Goal: Find specific page/section: Find specific page/section

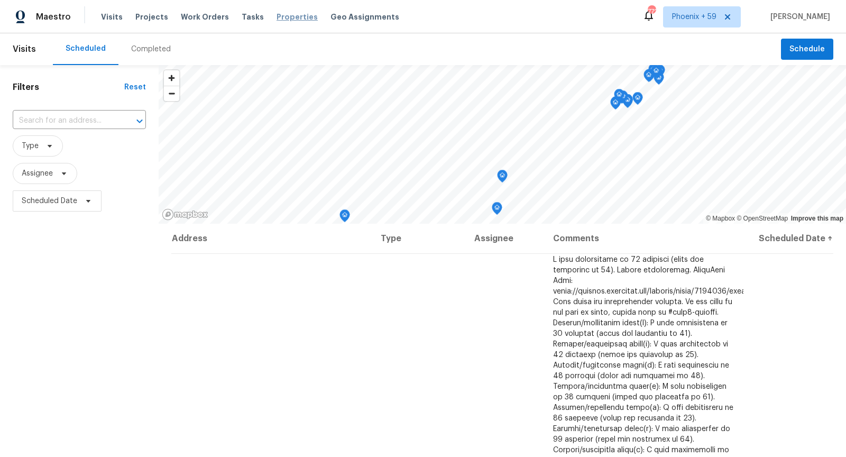
click at [284, 21] on span "Properties" at bounding box center [297, 17] width 41 height 11
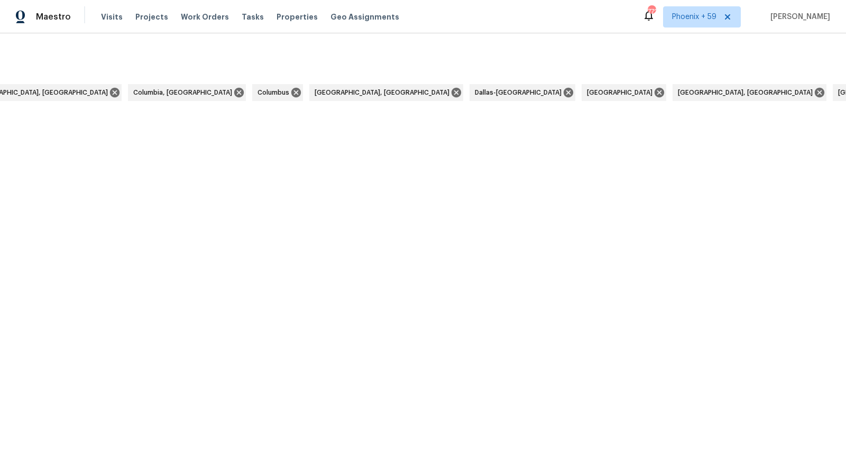
scroll to position [0, 3239]
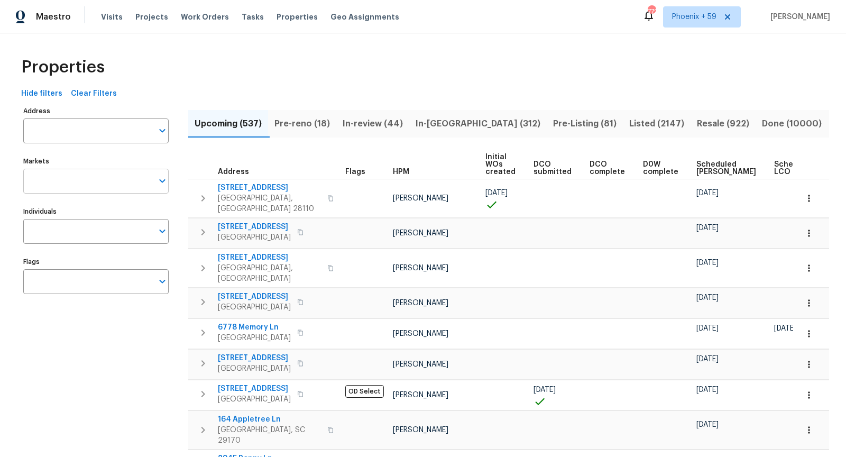
click at [88, 188] on input "Markets" at bounding box center [88, 181] width 130 height 25
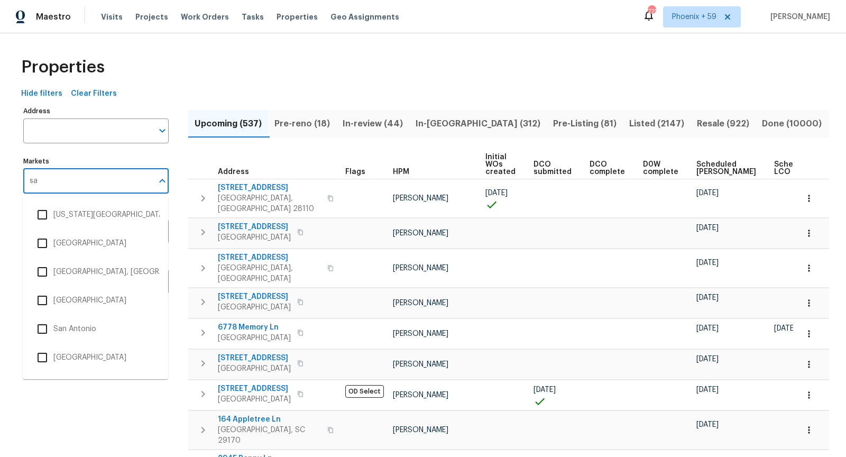
type input "san"
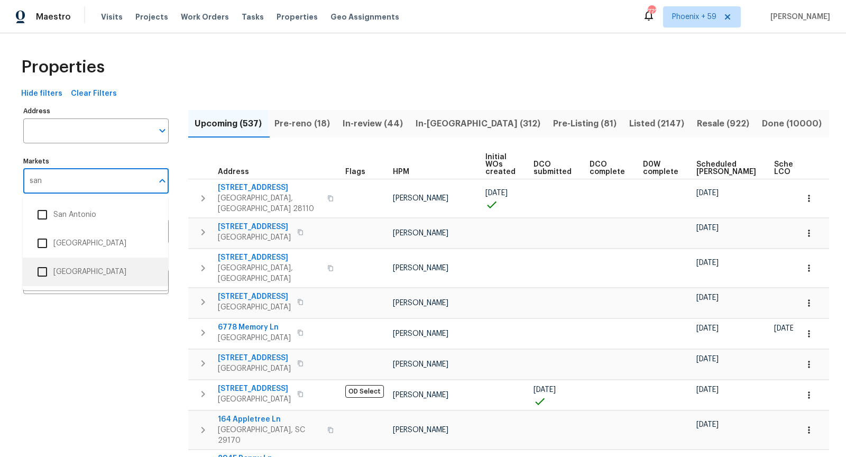
click at [43, 274] on input "checkbox" at bounding box center [42, 272] width 22 height 22
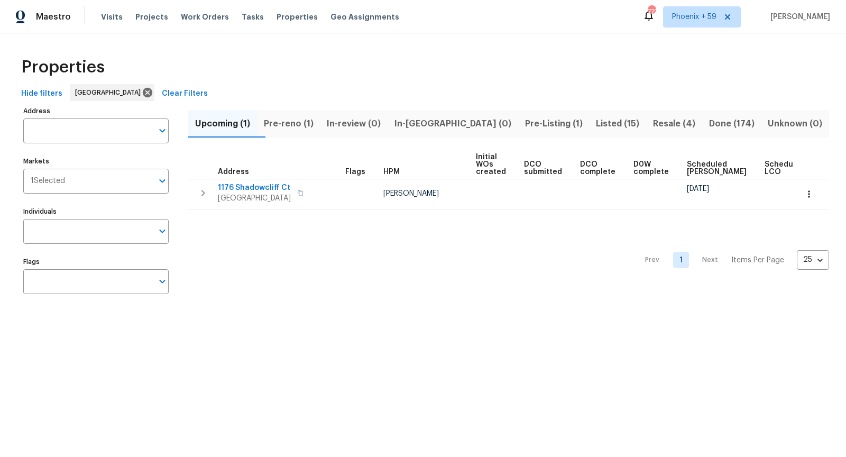
click at [313, 119] on span "Pre-reno (1)" at bounding box center [288, 123] width 51 height 15
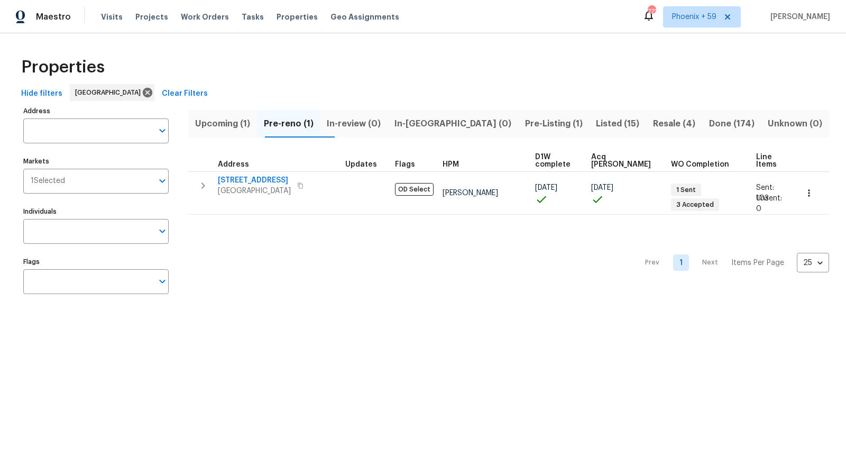
click at [224, 125] on span "Upcoming (1)" at bounding box center [223, 123] width 56 height 15
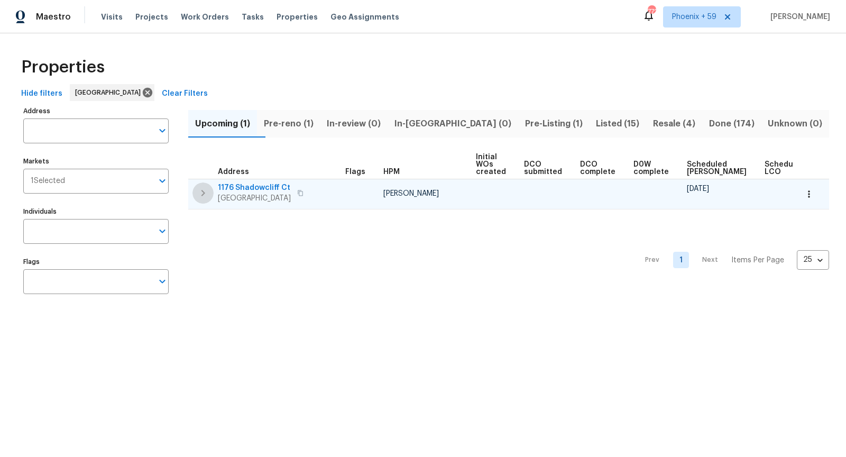
click at [206, 192] on icon "button" at bounding box center [203, 193] width 13 height 13
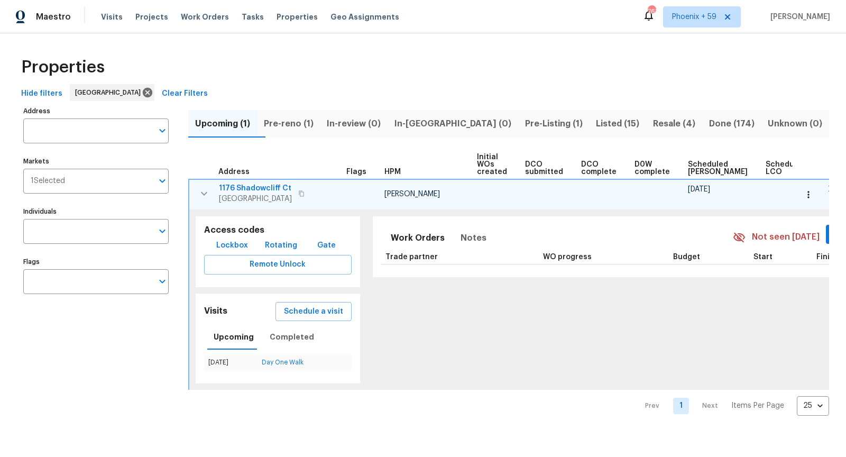
click at [303, 198] on button "button" at bounding box center [301, 193] width 13 height 15
click at [465, 237] on span "Notes" at bounding box center [473, 238] width 26 height 15
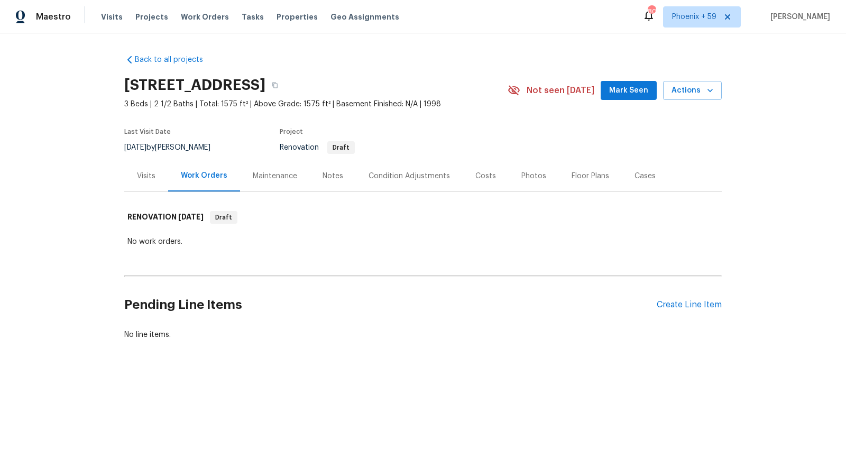
click at [146, 175] on div "Visits" at bounding box center [146, 176] width 19 height 11
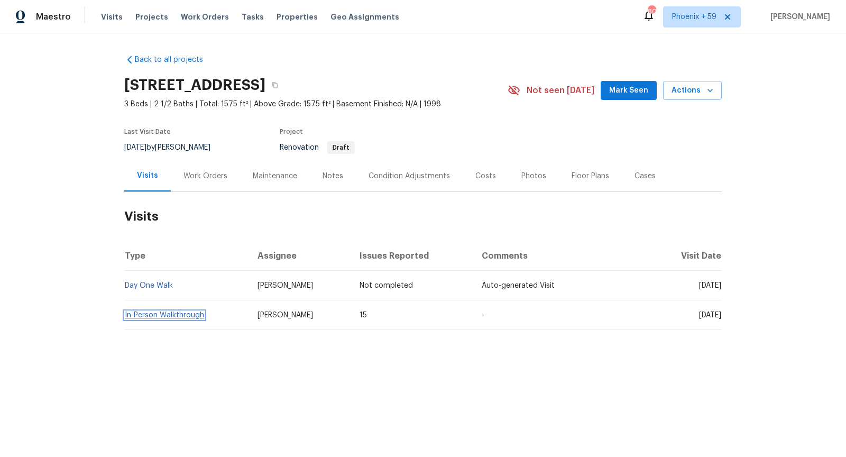
click at [179, 316] on link "In-Person Walkthrough" at bounding box center [164, 314] width 79 height 7
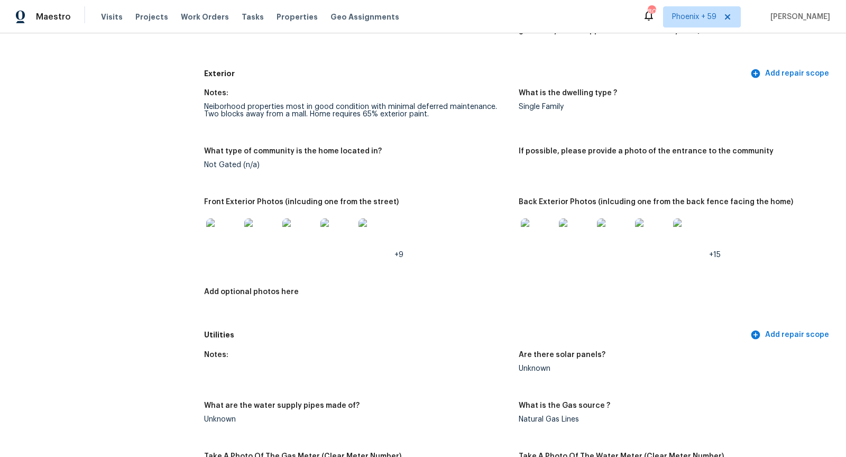
scroll to position [403, 0]
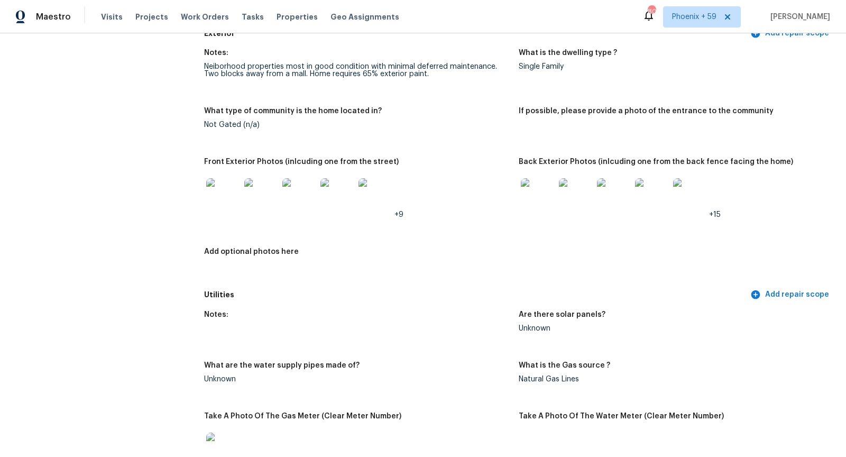
click at [433, 344] on figure "Notes:" at bounding box center [361, 330] width 315 height 38
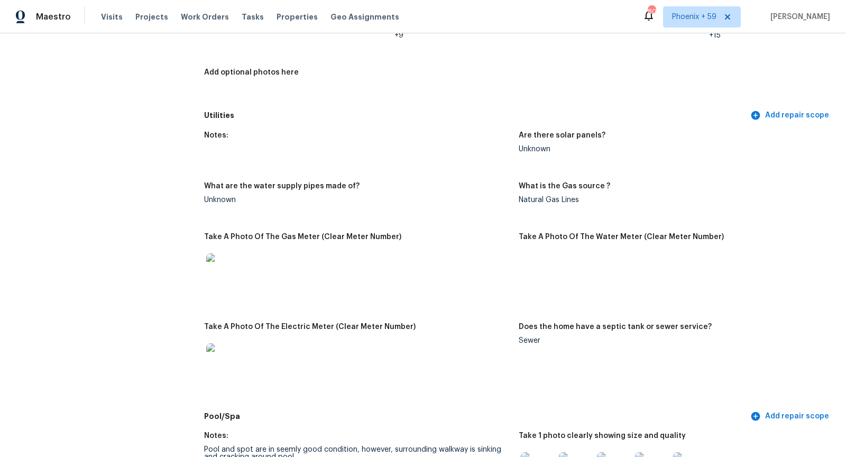
scroll to position [604, 0]
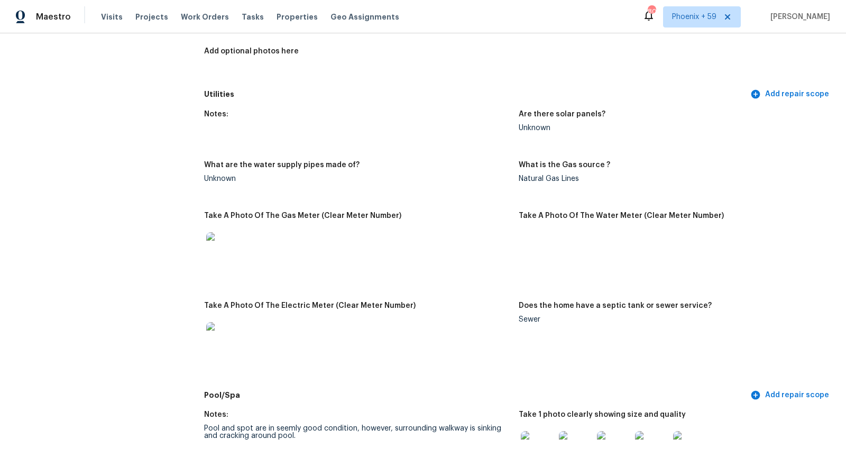
click at [228, 246] on img at bounding box center [223, 249] width 34 height 34
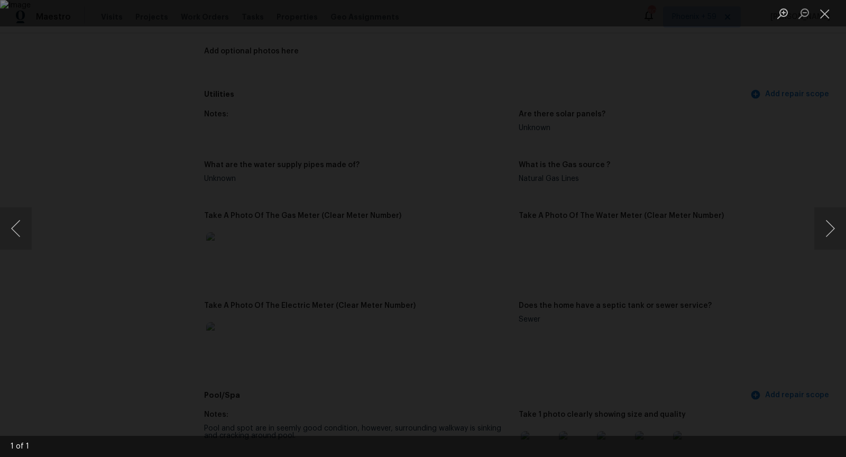
click at [762, 227] on div "Lightbox" at bounding box center [423, 228] width 846 height 457
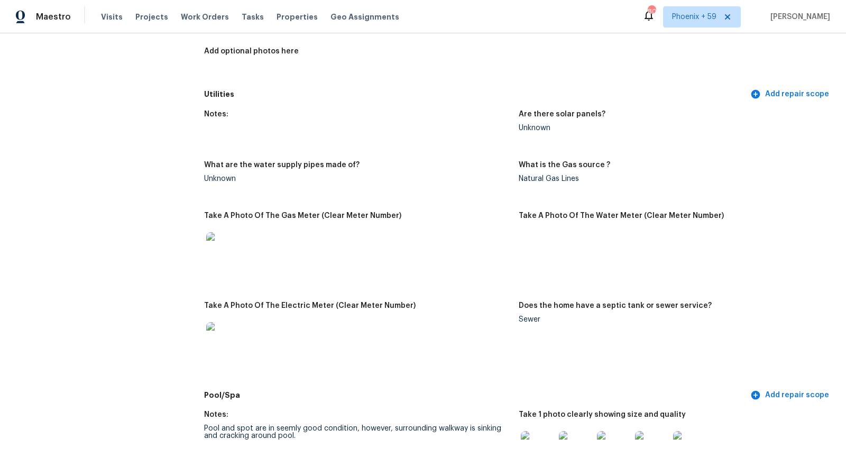
scroll to position [664, 0]
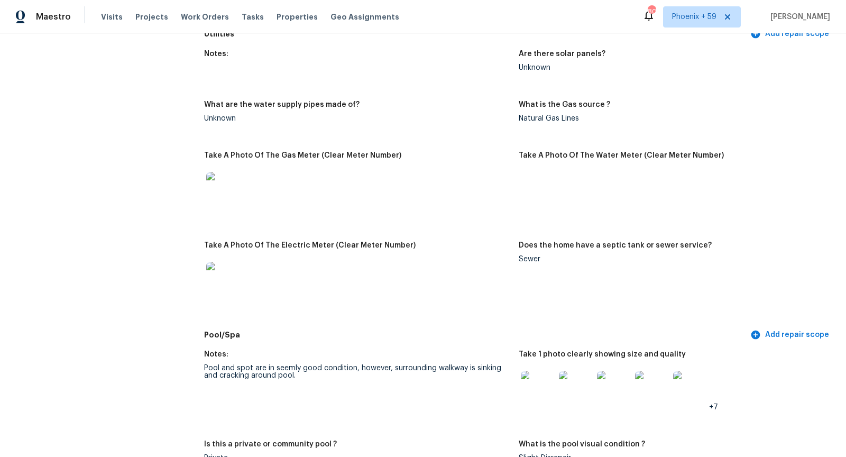
click at [215, 284] on img at bounding box center [223, 279] width 34 height 34
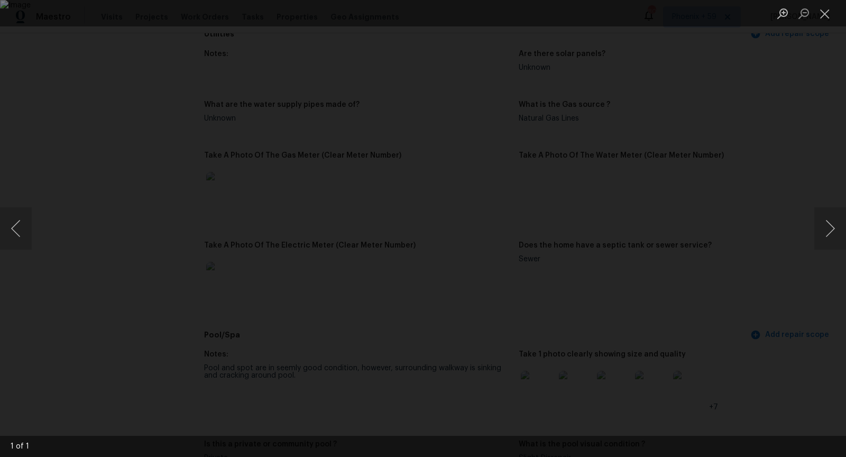
click at [777, 282] on div "Lightbox" at bounding box center [423, 228] width 846 height 457
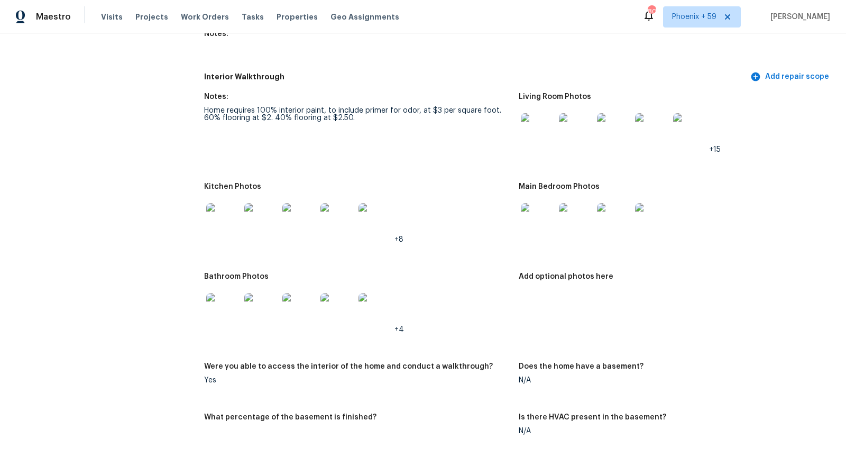
scroll to position [1524, 0]
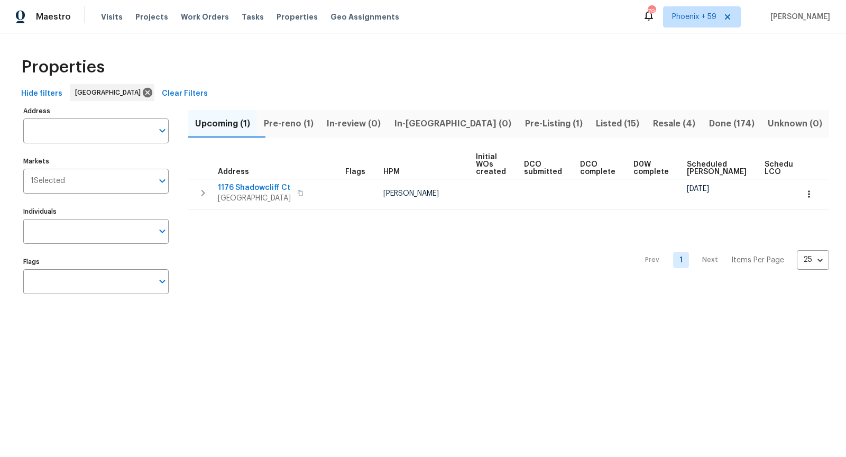
click at [310, 123] on span "Pre-reno (1)" at bounding box center [288, 123] width 51 height 15
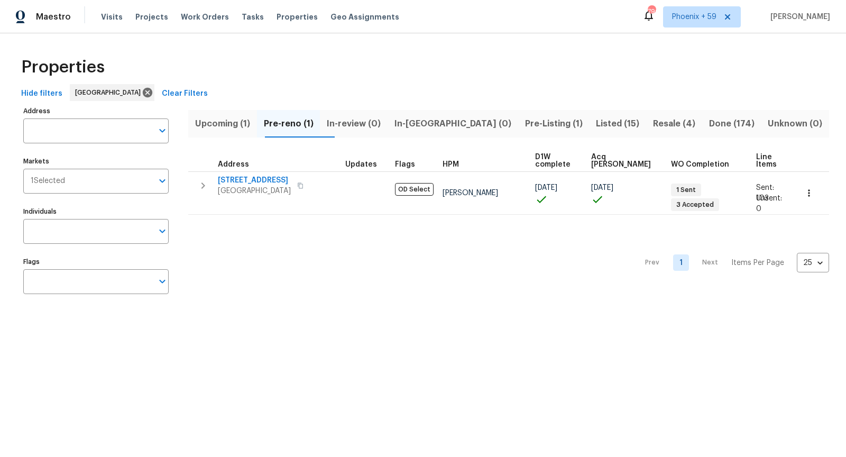
click at [222, 124] on span "Upcoming (1)" at bounding box center [223, 123] width 56 height 15
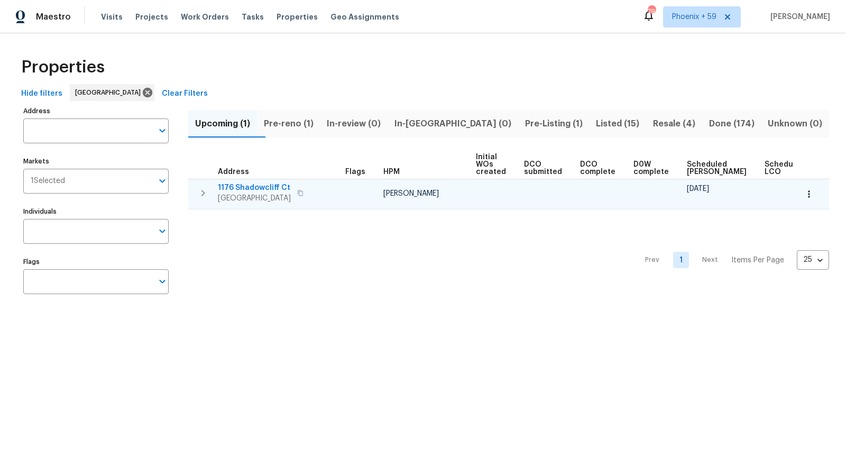
click at [264, 189] on span "1176 Shadowcliff Ct" at bounding box center [254, 187] width 73 height 11
click at [199, 196] on icon "button" at bounding box center [203, 193] width 13 height 13
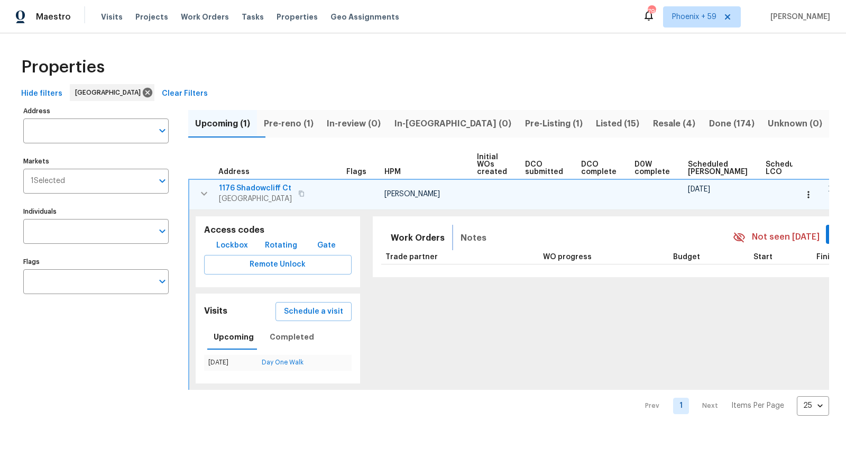
click at [460, 239] on span "Notes" at bounding box center [473, 238] width 26 height 15
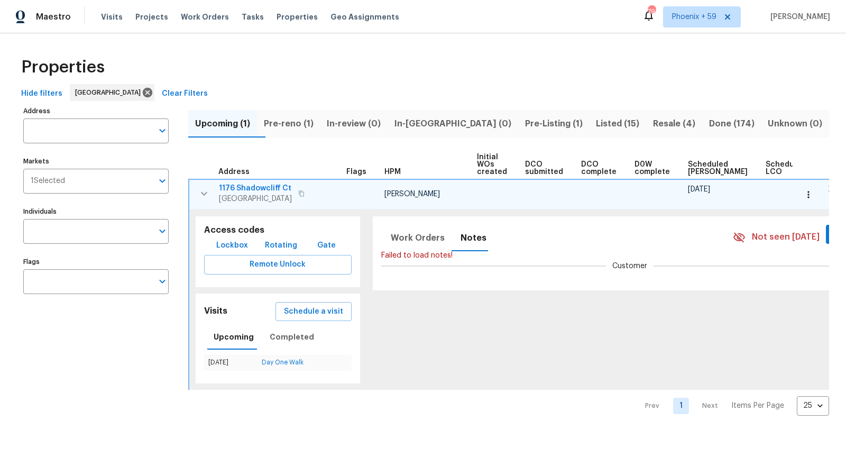
click at [625, 253] on div "Failed to load notes!" at bounding box center [630, 255] width 498 height 11
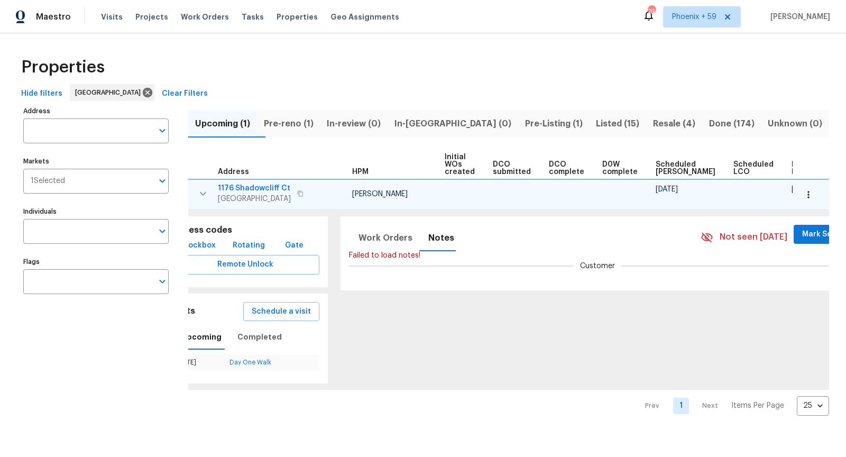
click at [582, 266] on span "Customer" at bounding box center [597, 266] width 35 height 11
click at [743, 315] on div "Work Orders Notes Not seen [DATE] Mark Seen Failed to load notes! Customer" at bounding box center [599, 300] width 531 height 180
click at [372, 239] on span "Work Orders" at bounding box center [385, 238] width 54 height 15
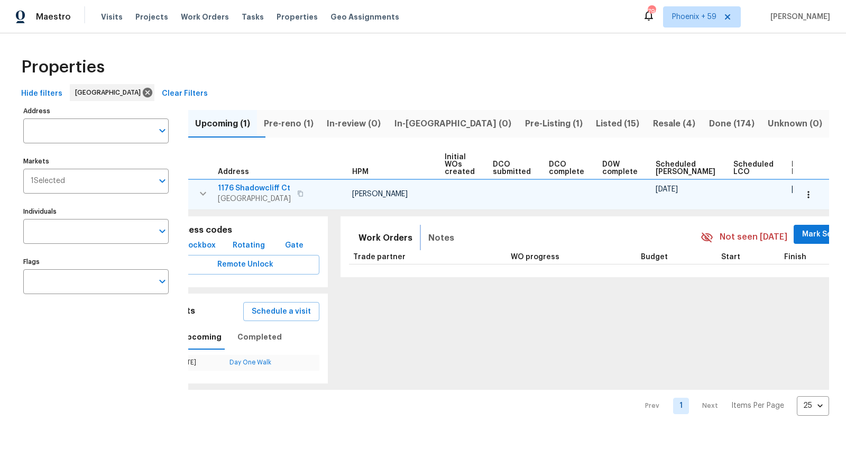
click at [428, 242] on span "Notes" at bounding box center [441, 238] width 26 height 15
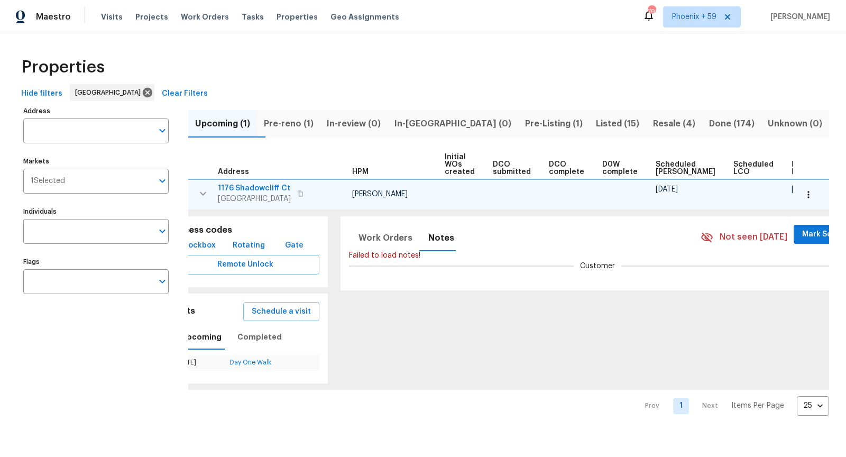
click at [393, 326] on div "Work Orders Notes Not seen [DATE] Mark Seen Failed to load notes! Customer" at bounding box center [599, 300] width 531 height 180
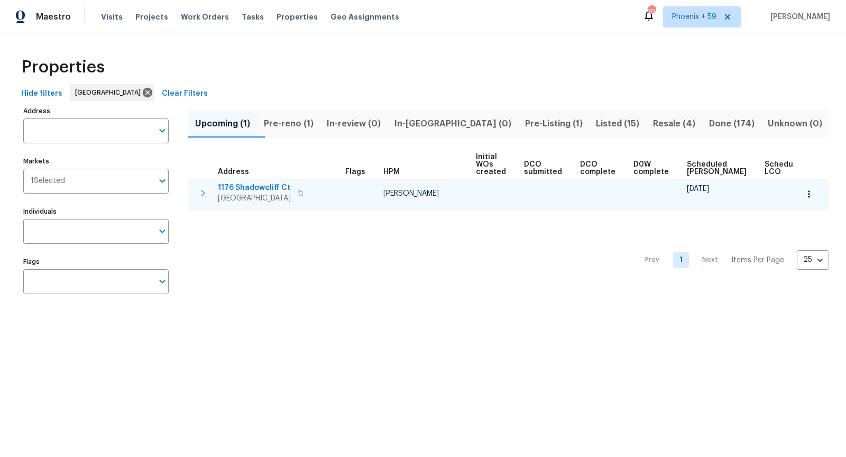
click at [205, 195] on icon "button" at bounding box center [203, 193] width 13 height 13
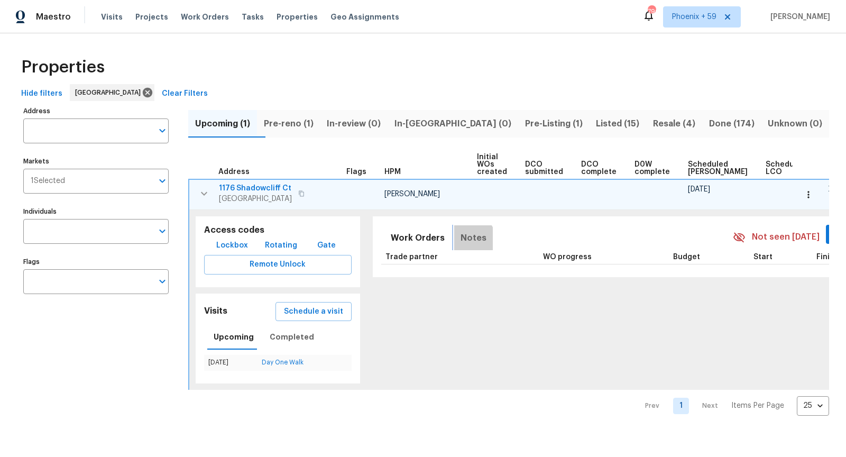
click at [460, 240] on span "Notes" at bounding box center [473, 238] width 26 height 15
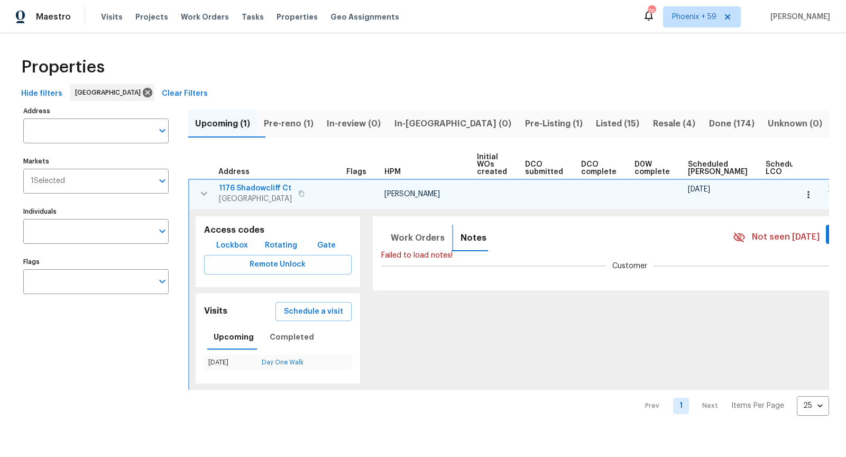
scroll to position [0, 32]
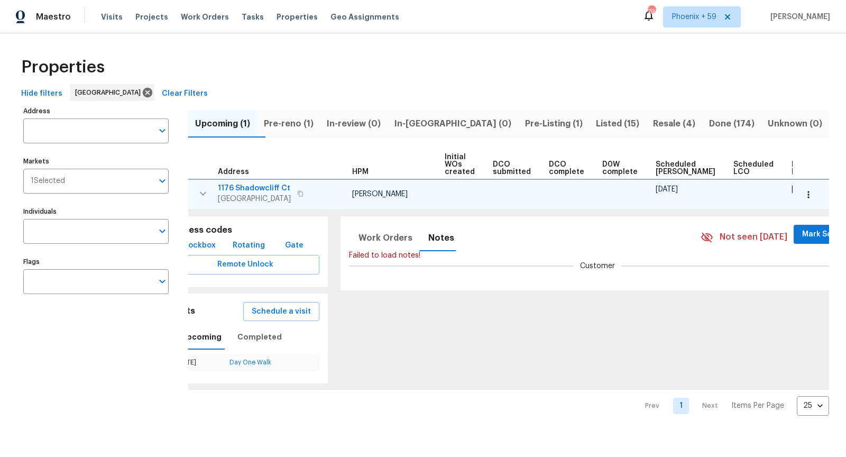
click at [602, 267] on div "Customer" at bounding box center [598, 266] width 498 height 11
click at [581, 258] on div "Failed to load notes!" at bounding box center [598, 255] width 498 height 11
click at [672, 309] on div "Work Orders Notes Not seen [DATE] Mark Seen Failed to load notes! Customer" at bounding box center [599, 300] width 531 height 180
click at [148, 96] on icon at bounding box center [148, 93] width 10 height 10
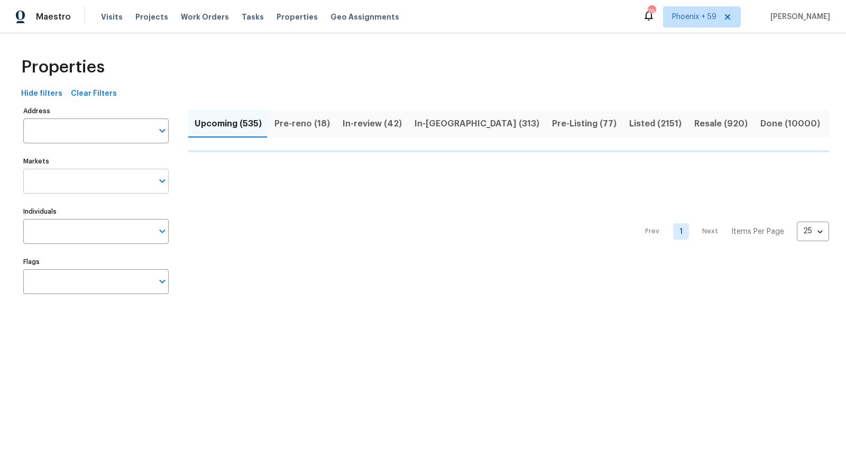
click at [89, 184] on input "Markets" at bounding box center [88, 181] width 130 height 25
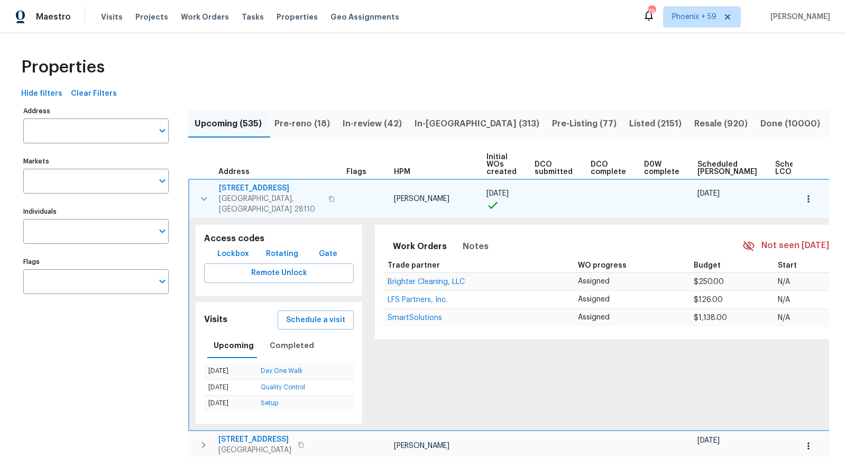
click at [89, 184] on input "Markets" at bounding box center [88, 181] width 130 height 25
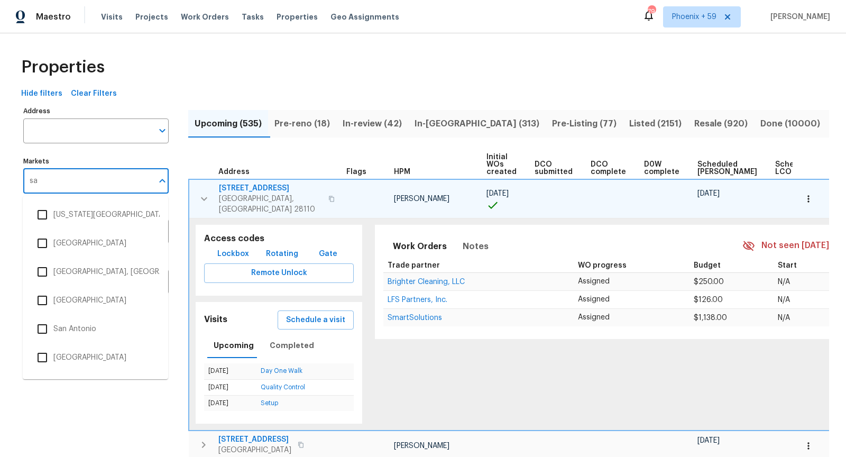
type input "sac"
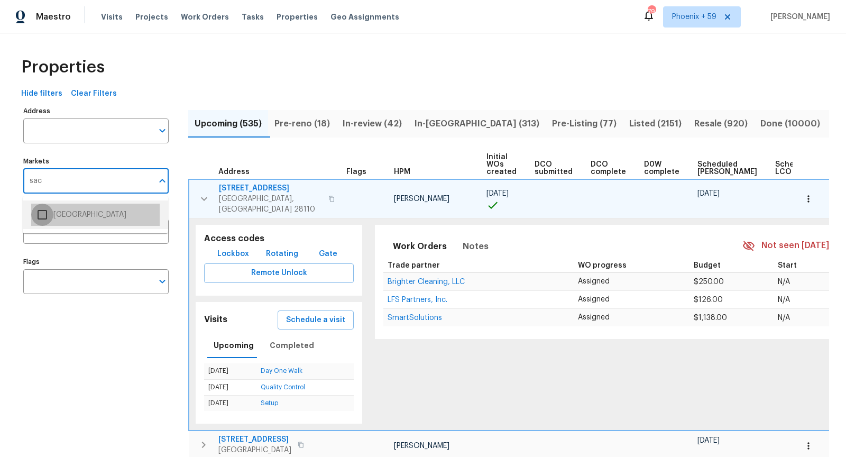
click at [44, 213] on input "checkbox" at bounding box center [42, 215] width 22 height 22
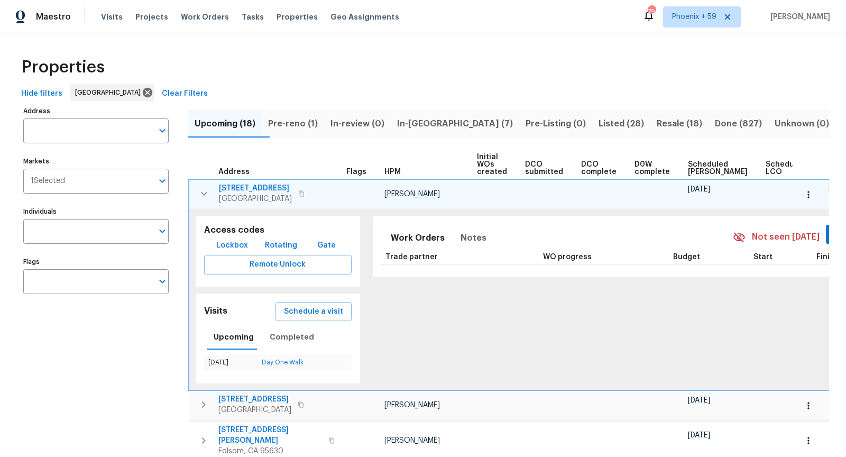
click at [206, 192] on icon "button" at bounding box center [204, 193] width 6 height 4
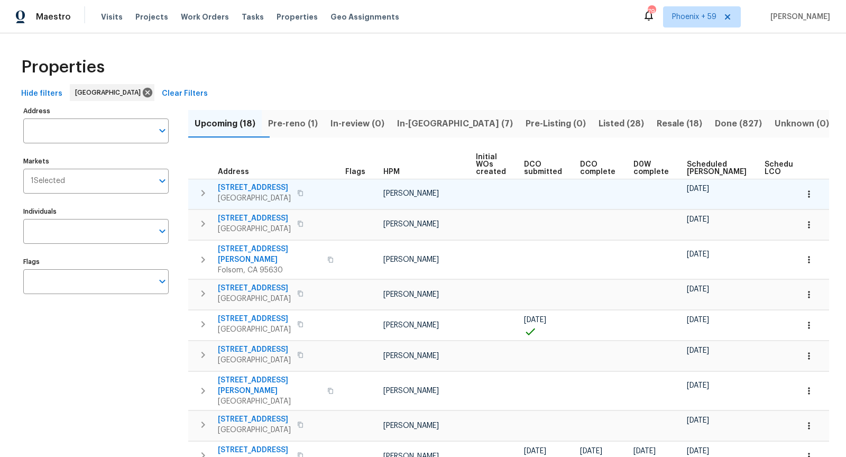
click at [300, 123] on span "Pre-reno (1)" at bounding box center [293, 123] width 50 height 15
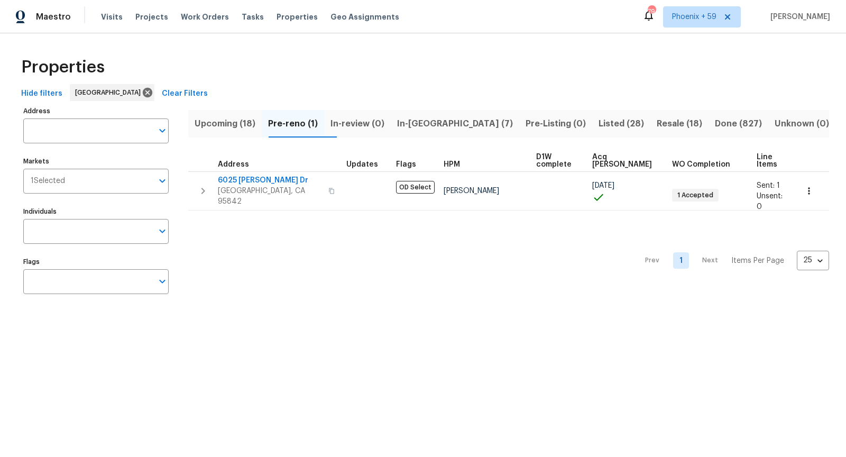
click at [447, 118] on span "In-[GEOGRAPHIC_DATA] (7)" at bounding box center [455, 123] width 116 height 15
